Goal: Information Seeking & Learning: Learn about a topic

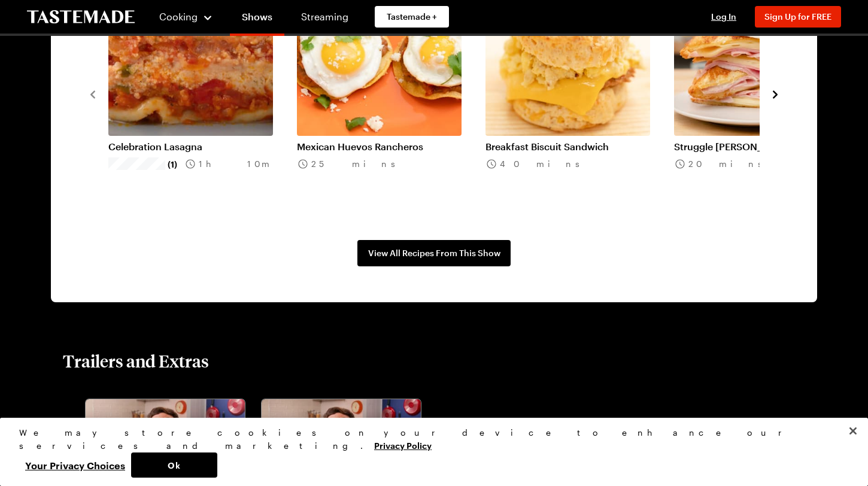
scroll to position [1062, 0]
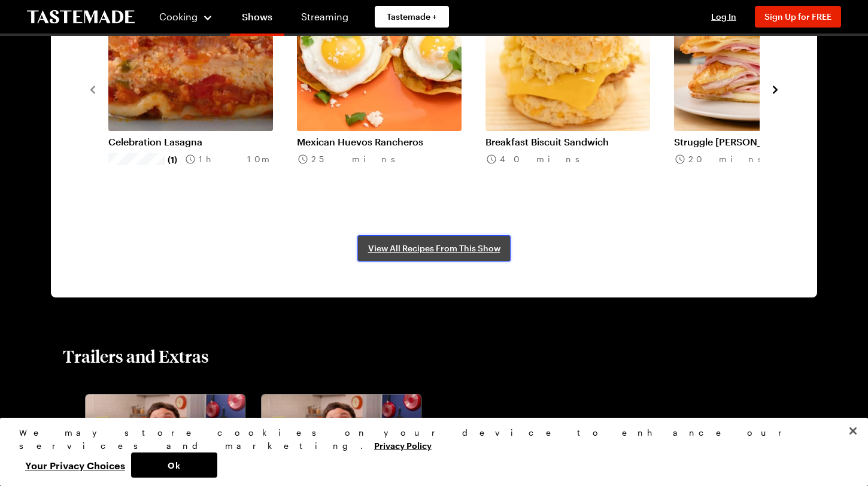
click at [425, 252] on span "View All Recipes From This Show" at bounding box center [434, 248] width 132 height 12
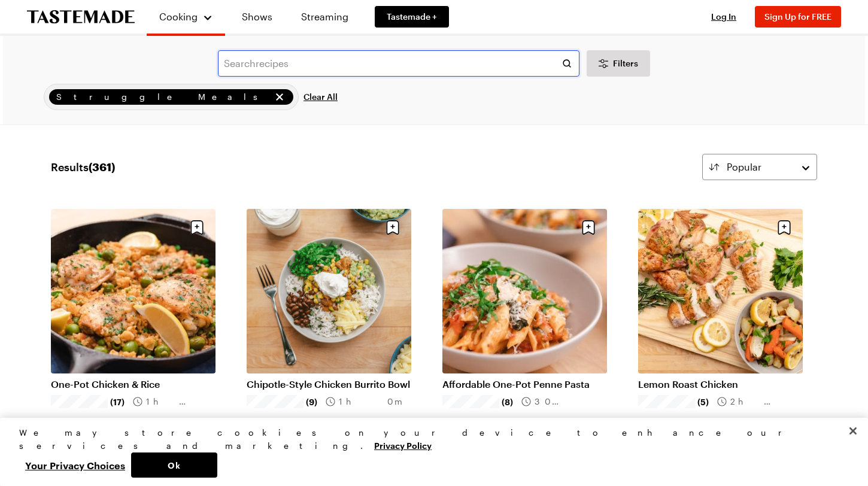
click at [388, 72] on input "text" at bounding box center [399, 63] width 362 height 26
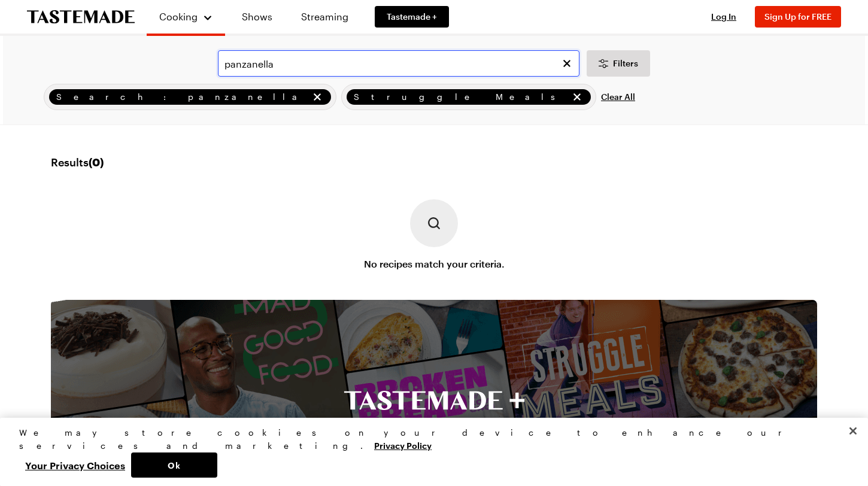
click at [276, 64] on input "panzanella" at bounding box center [399, 63] width 362 height 26
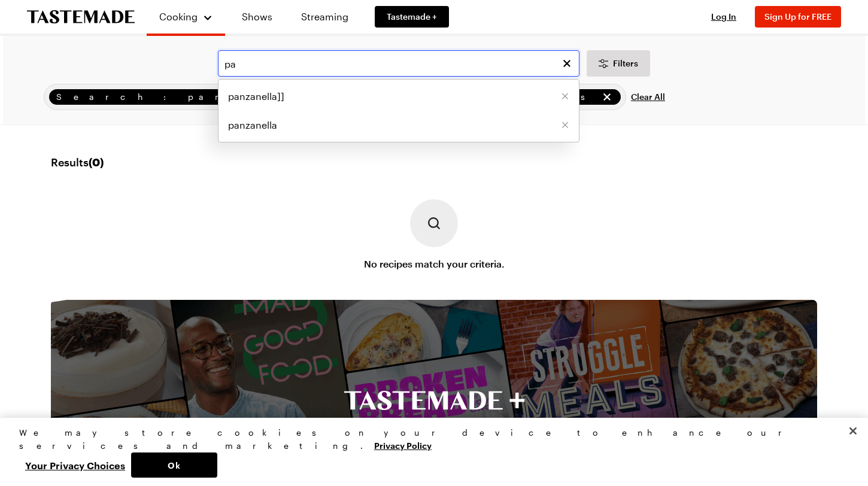
type input "p"
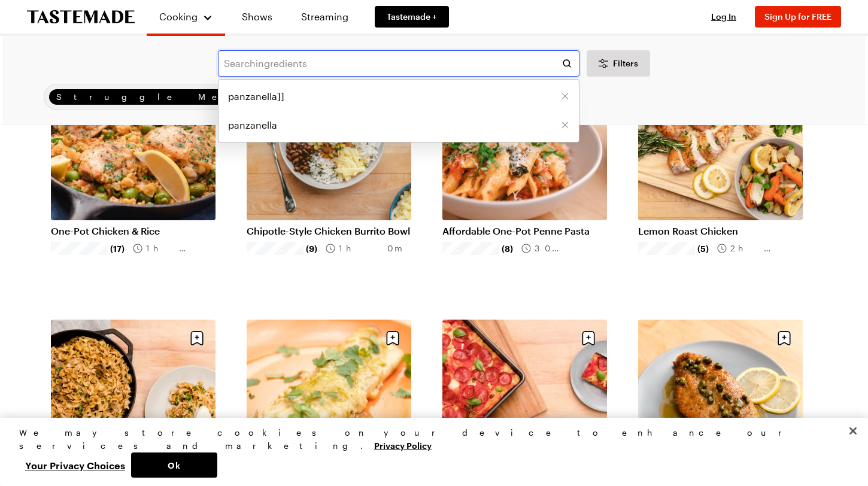
scroll to position [159, 0]
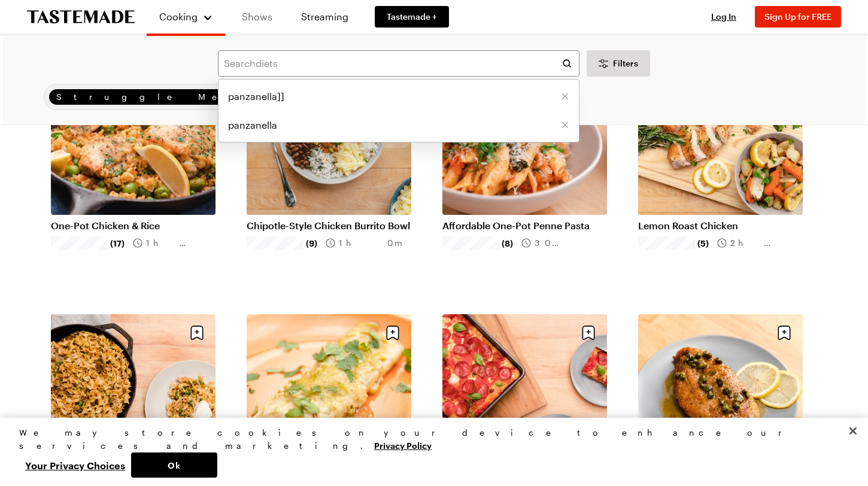
click at [259, 14] on link "Shows" at bounding box center [257, 17] width 54 height 34
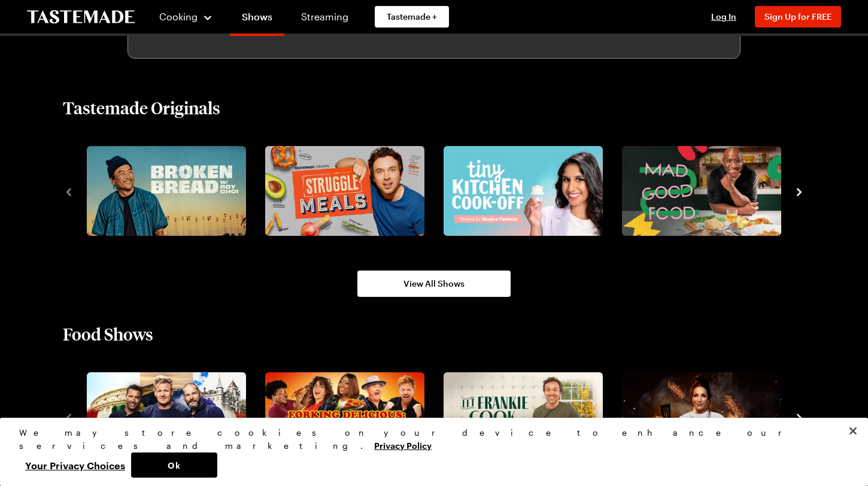
scroll to position [821, 0]
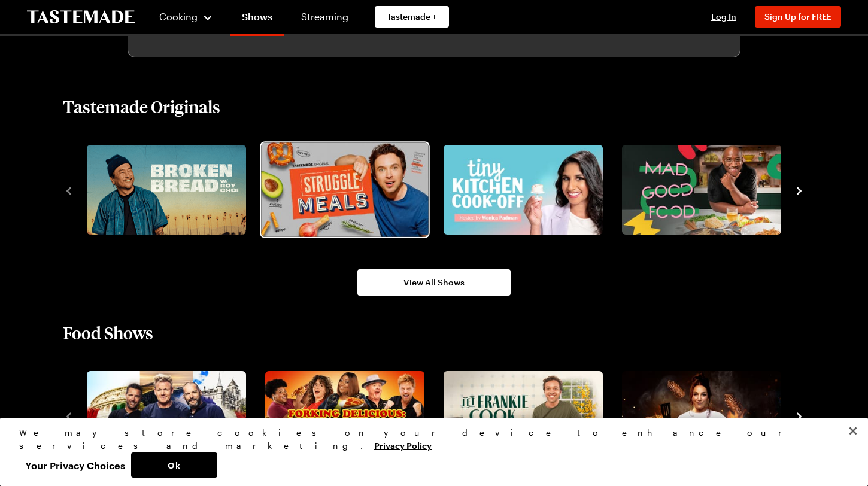
click at [350, 198] on img "2 / 8" at bounding box center [344, 189] width 167 height 94
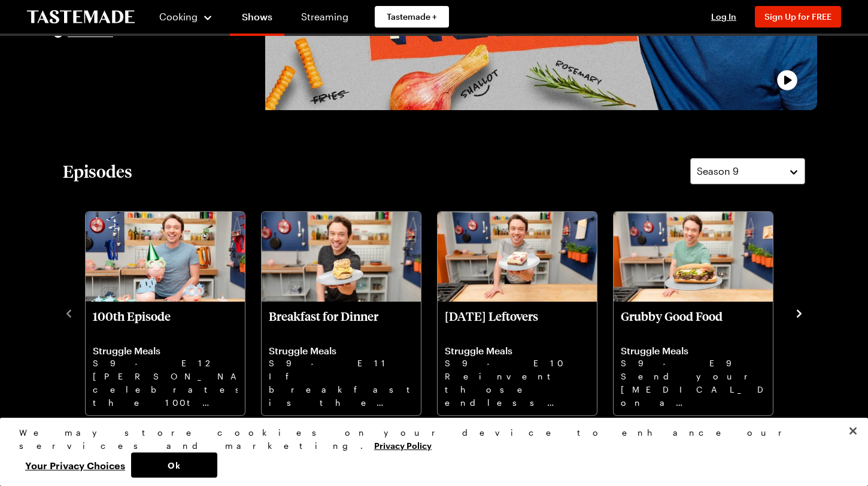
scroll to position [257, 0]
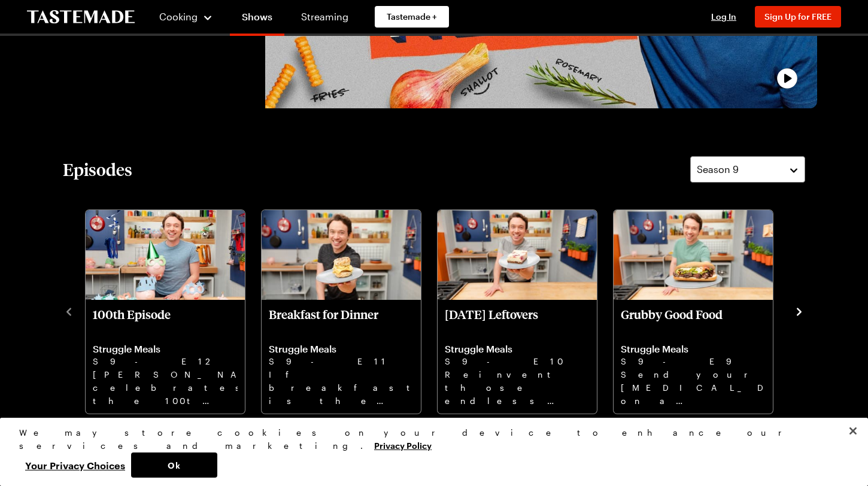
click at [799, 315] on icon "navigate to next item" at bounding box center [799, 312] width 12 height 12
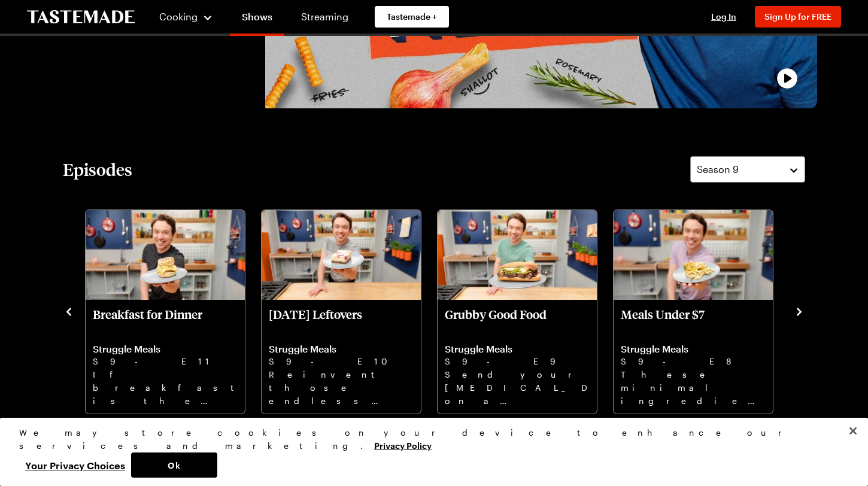
click at [799, 315] on icon "navigate to next item" at bounding box center [799, 312] width 12 height 12
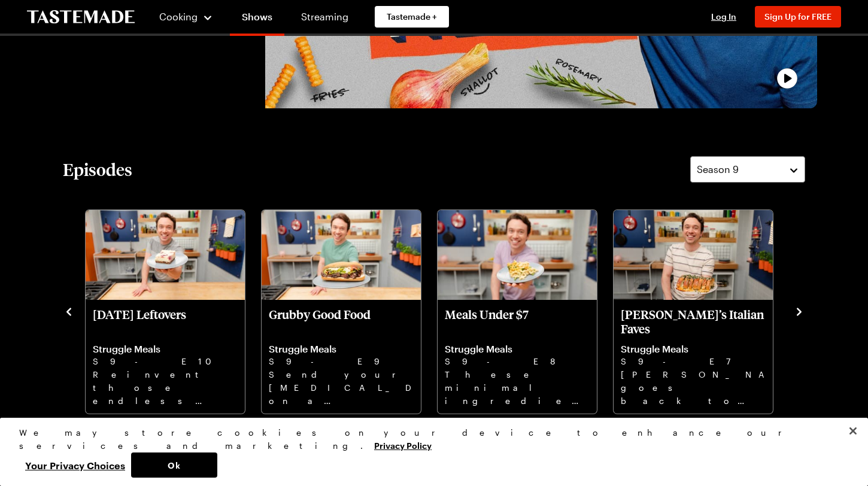
click at [799, 315] on icon "navigate to next item" at bounding box center [799, 312] width 12 height 12
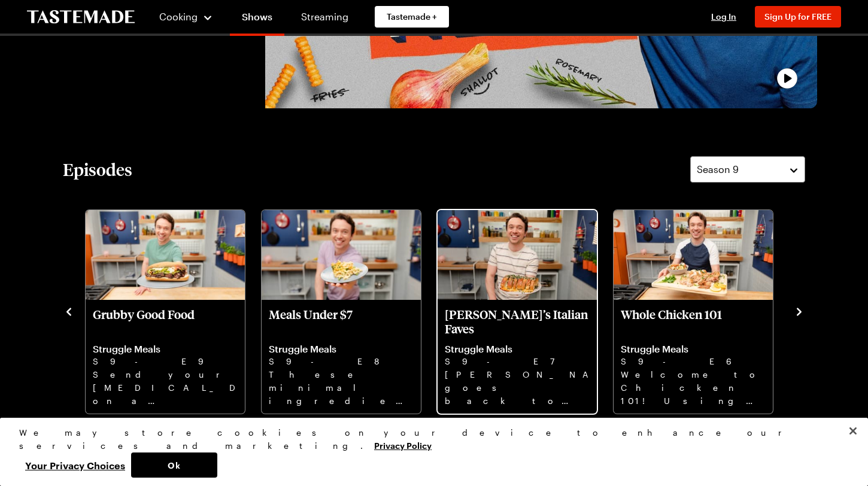
click at [551, 262] on img "Frankie’s Italian Faves" at bounding box center [517, 255] width 159 height 90
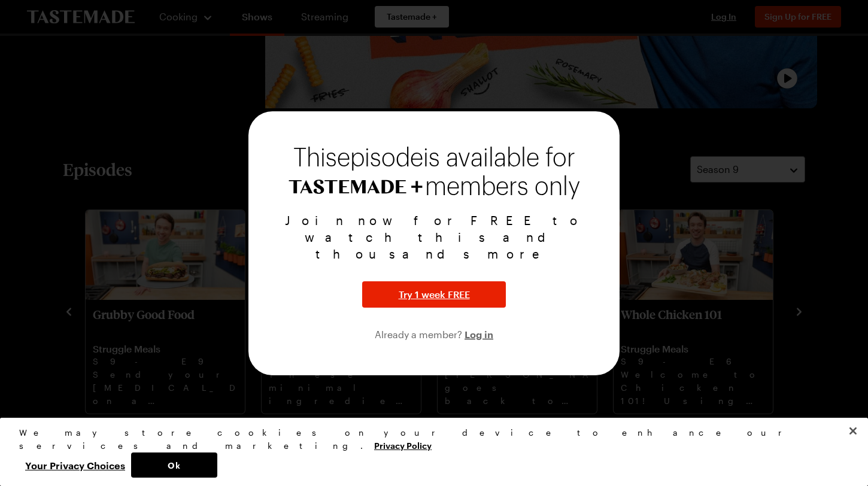
click at [698, 190] on div at bounding box center [434, 243] width 868 height 486
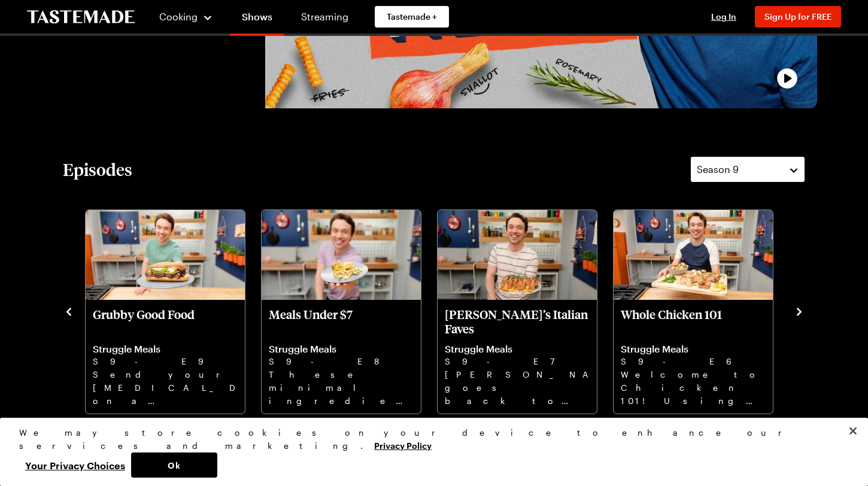
click at [747, 163] on div "Season 9" at bounding box center [739, 169] width 84 height 14
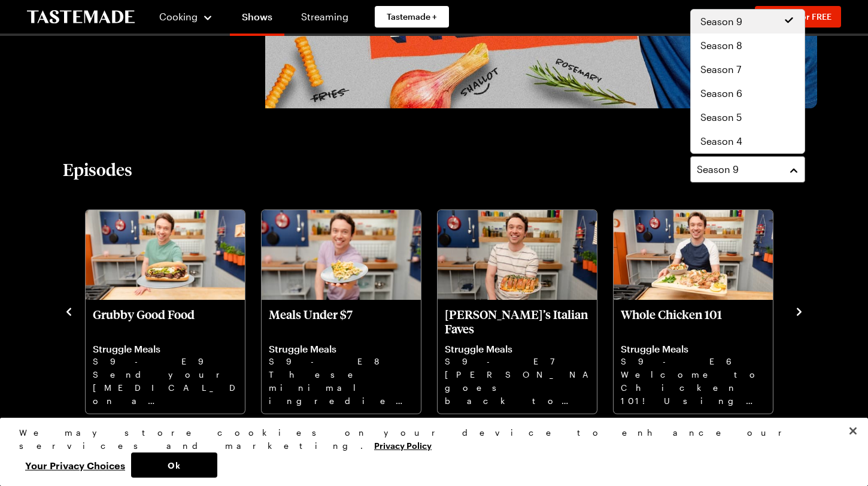
click at [486, 156] on div "Episodes Season 9" at bounding box center [434, 169] width 742 height 26
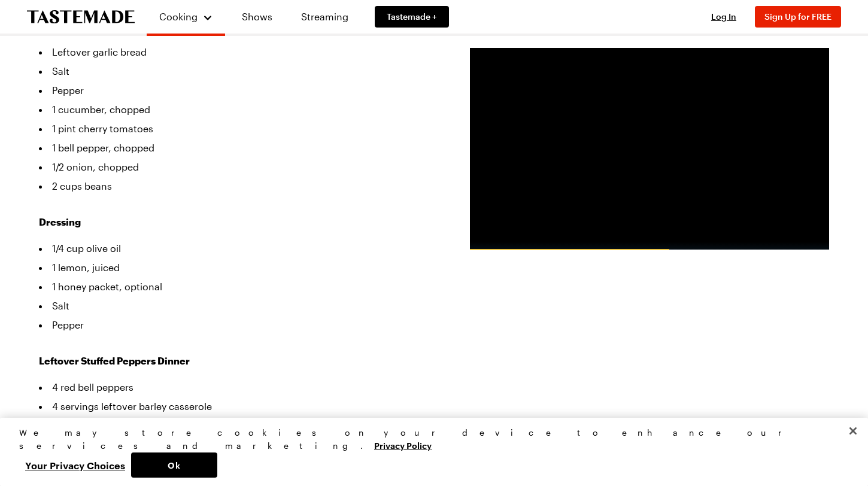
scroll to position [478, 0]
